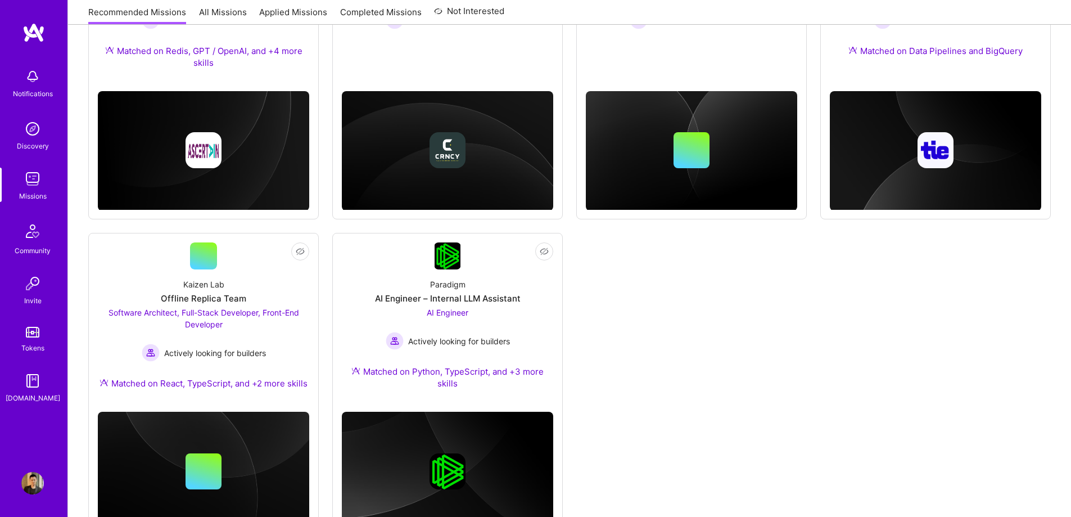
scroll to position [649, 0]
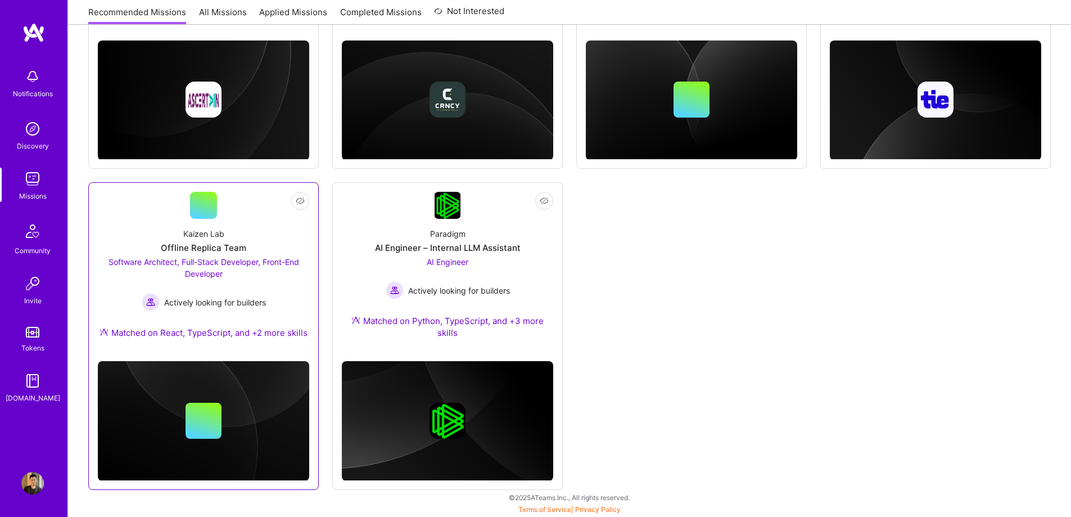
click at [241, 263] on span "Software Architect, Full-Stack Developer, Front-End Developer" at bounding box center [203, 267] width 191 height 21
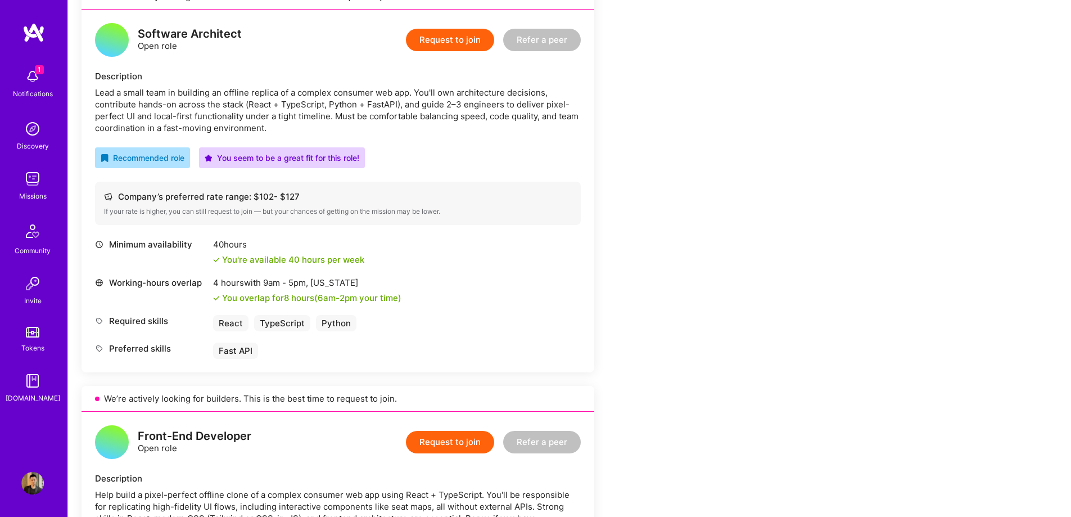
scroll to position [787, 0]
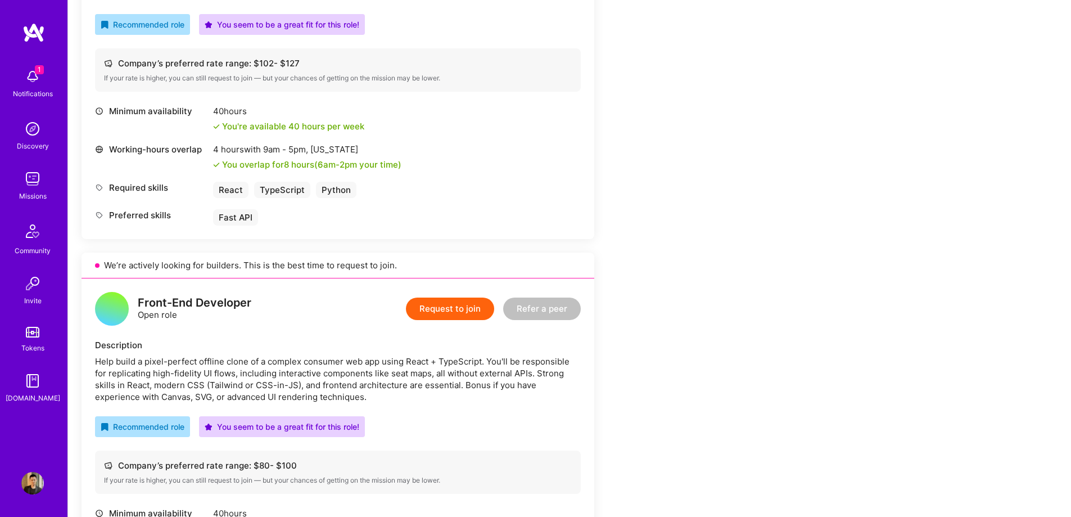
click at [28, 87] on img at bounding box center [32, 76] width 22 height 22
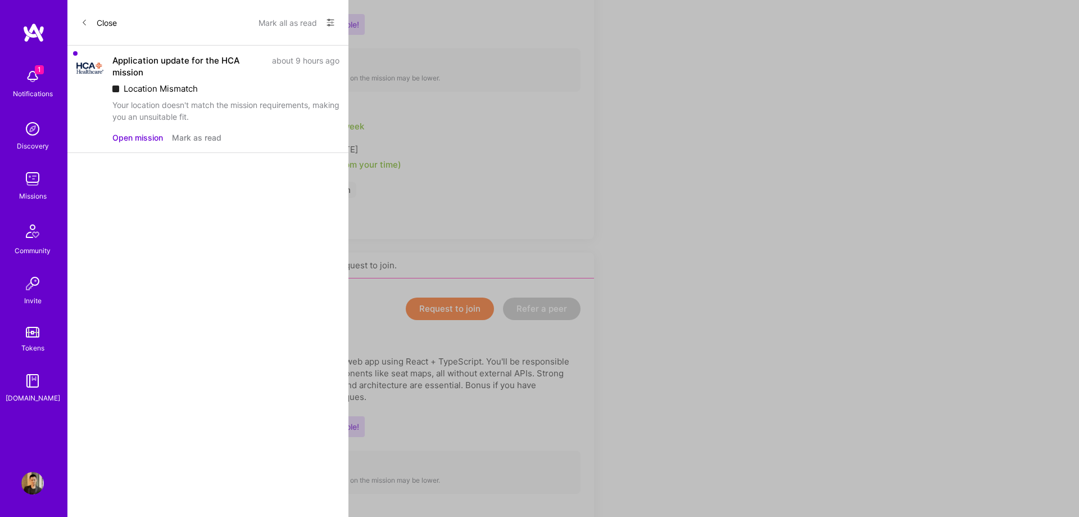
click at [192, 139] on button "Mark as read" at bounding box center [196, 138] width 49 height 12
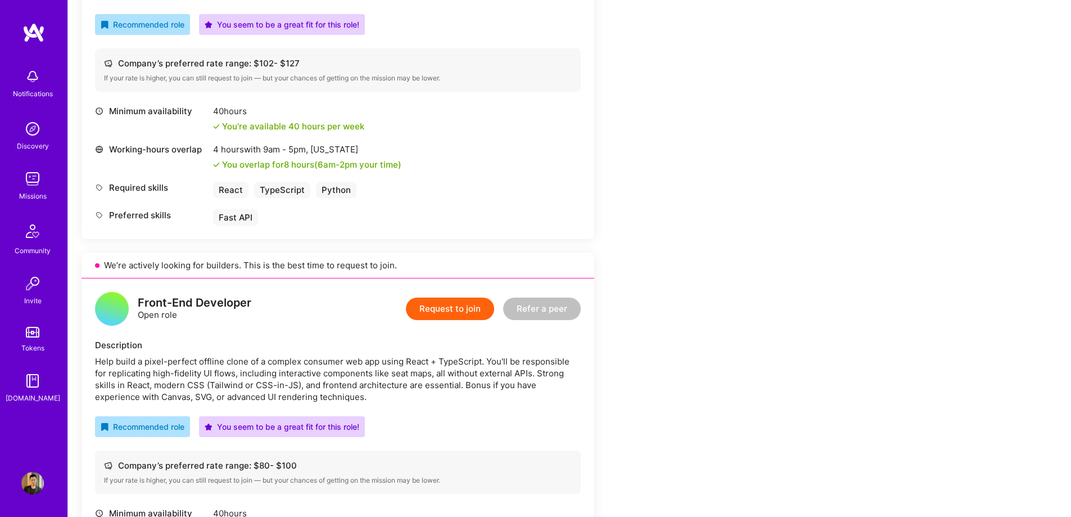
click at [745, 129] on div "Notifications Discovery Missions Community Invite Tokens [DOMAIN_NAME] Profile …" at bounding box center [535, 59] width 1071 height 1693
click at [39, 182] on img at bounding box center [32, 179] width 22 height 22
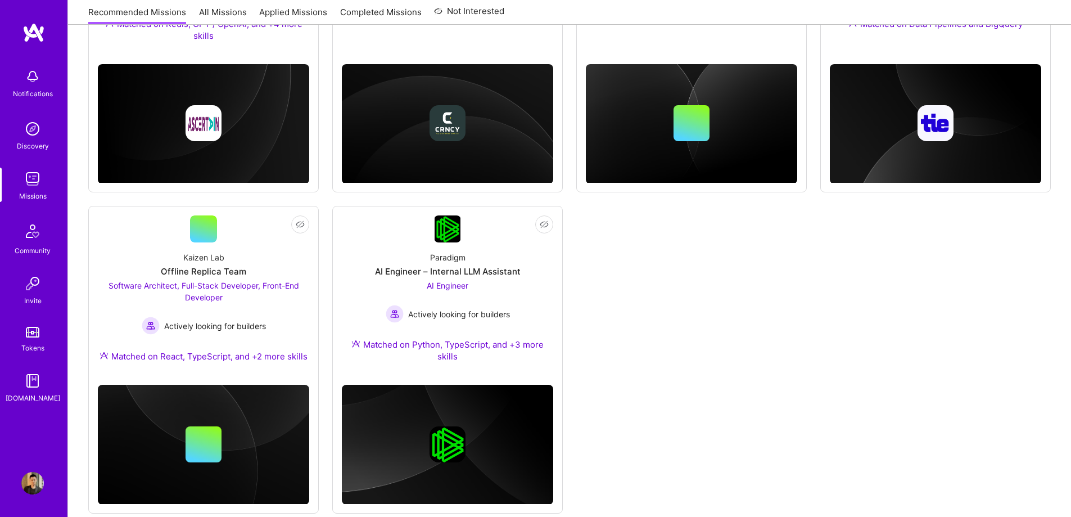
scroll to position [649, 0]
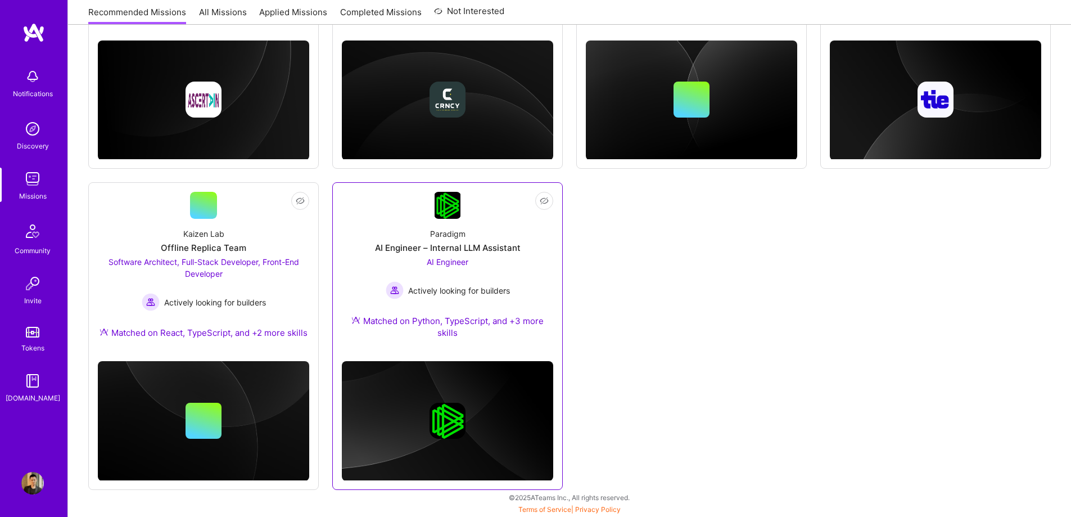
click at [447, 263] on span "AI Engineer" at bounding box center [448, 262] width 42 height 10
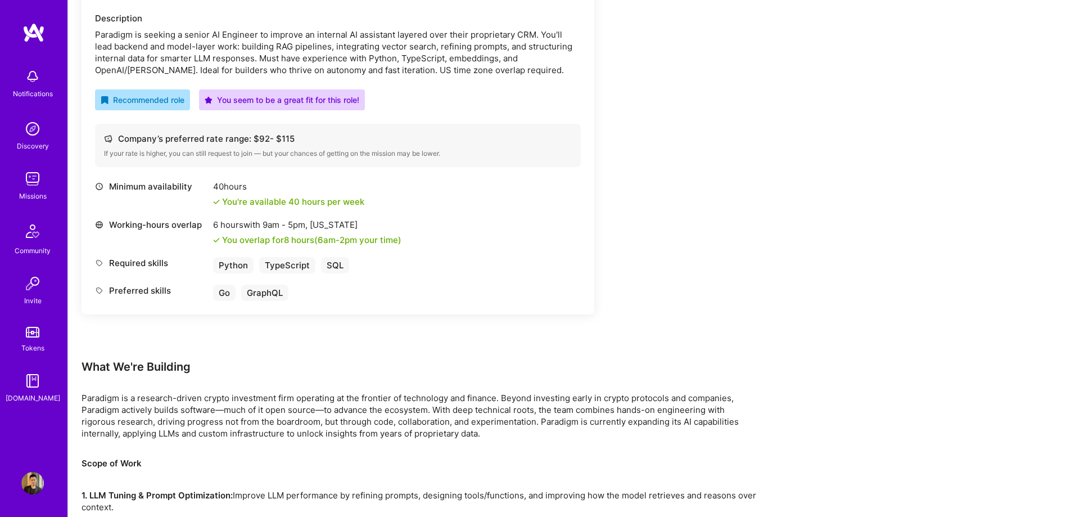
scroll to position [281, 0]
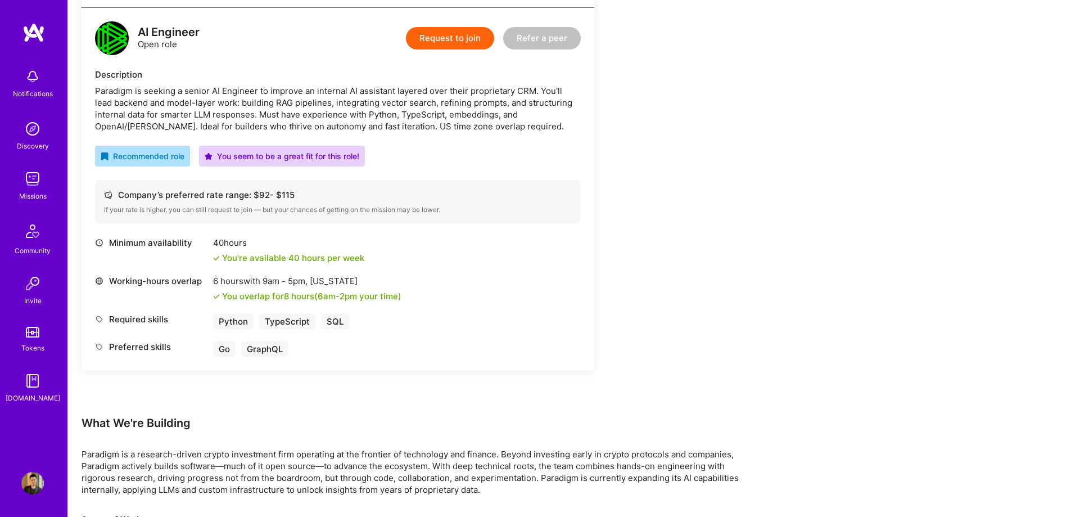
click at [754, 178] on div "Earn tokens for inviting a new [PERSON_NAME] to this mission Do you know the pe…" at bounding box center [419, 431] width 675 height 1097
